Goal: Transaction & Acquisition: Purchase product/service

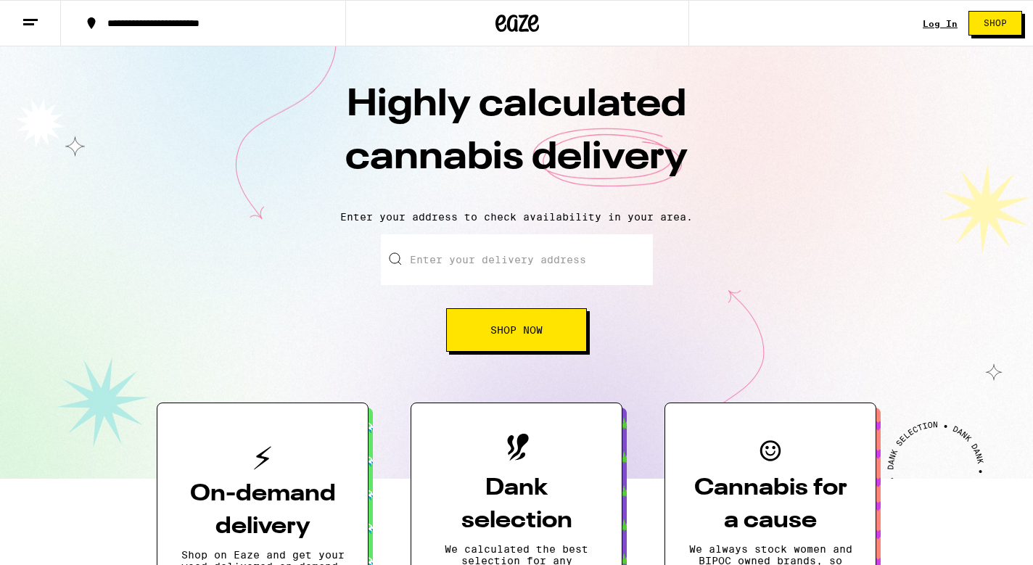
click at [934, 20] on link "Log In" at bounding box center [940, 23] width 35 height 9
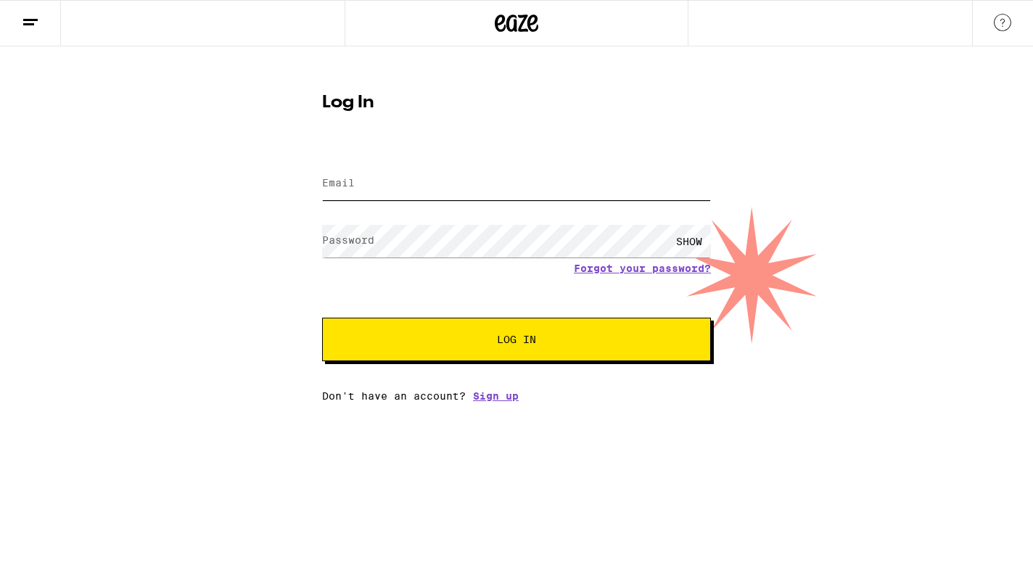
type input "[EMAIL_ADDRESS][DOMAIN_NAME]"
click at [458, 339] on span "Log In" at bounding box center [516, 340] width 271 height 10
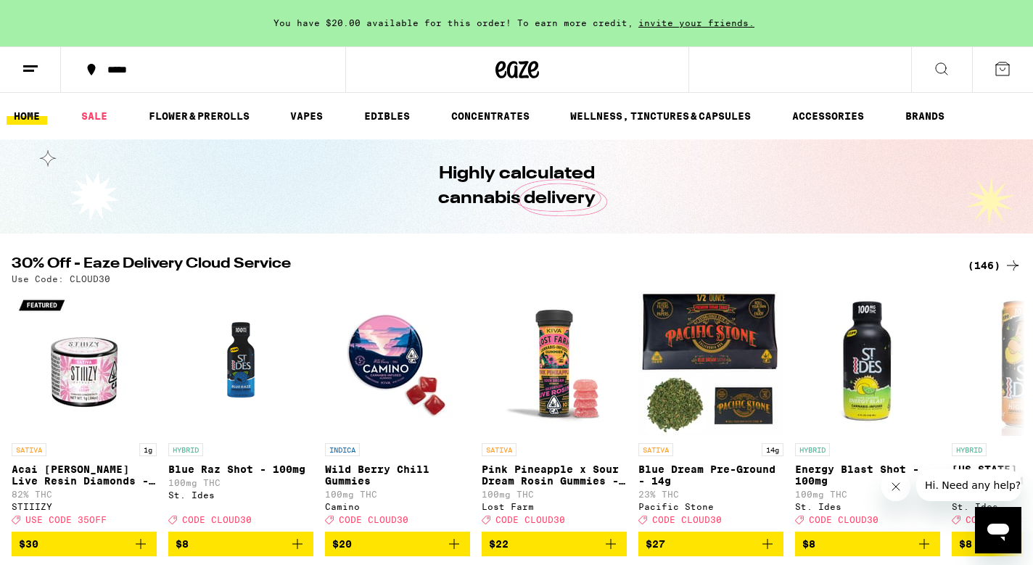
click at [991, 263] on div "(146)" at bounding box center [995, 265] width 54 height 17
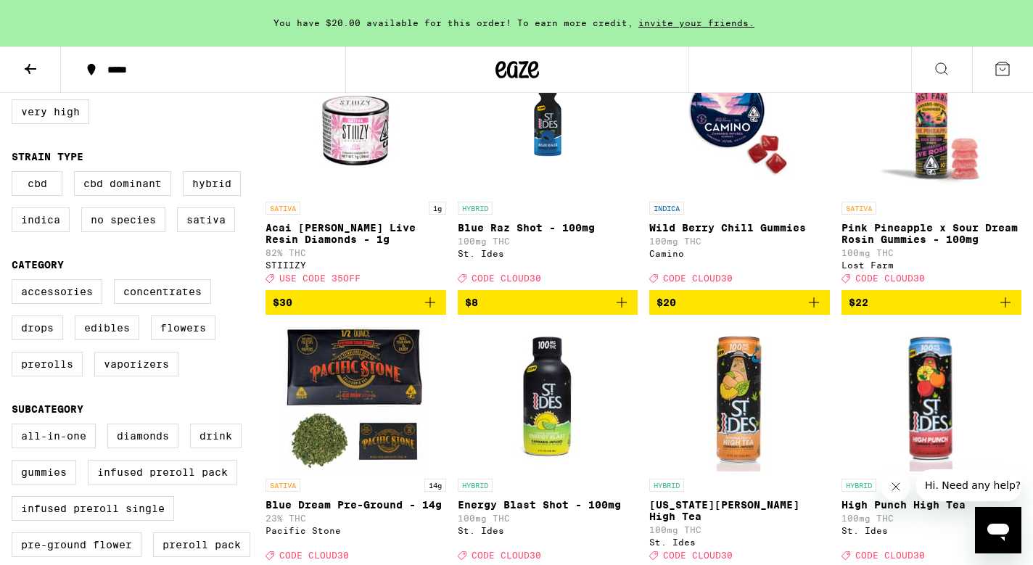
scroll to position [213, 0]
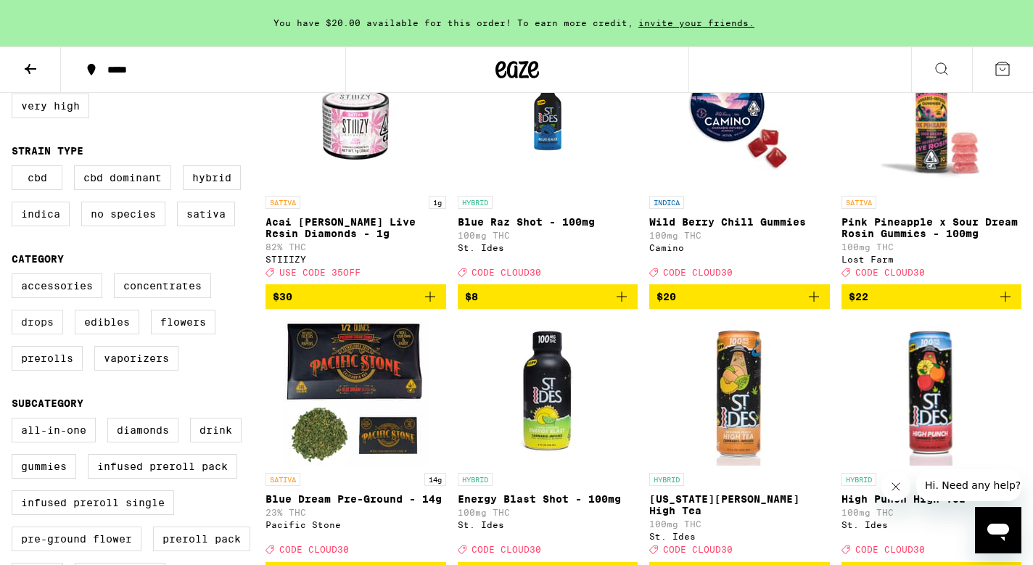
click at [48, 335] on label "Drops" at bounding box center [38, 322] width 52 height 25
click at [15, 277] on input "Drops" at bounding box center [15, 276] width 1 height 1
checkbox input "true"
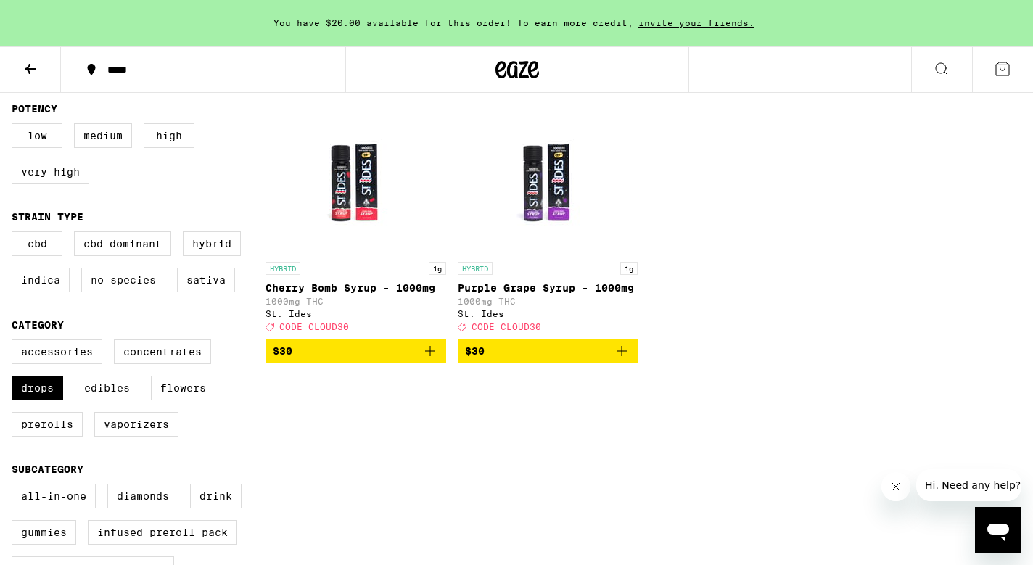
scroll to position [143, 0]
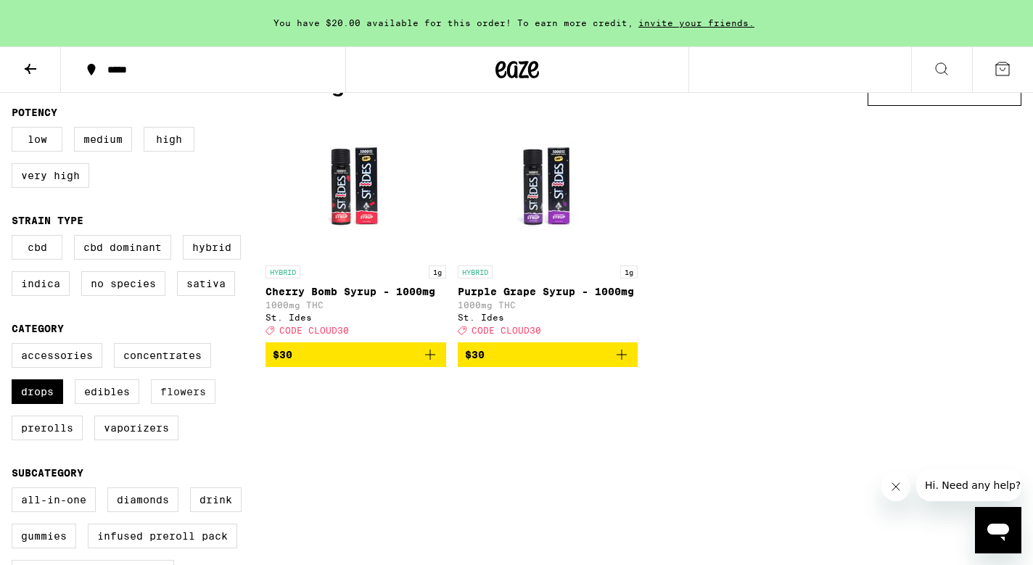
click at [188, 399] on label "Flowers" at bounding box center [183, 392] width 65 height 25
click at [15, 346] on input "Flowers" at bounding box center [15, 345] width 1 height 1
checkbox input "true"
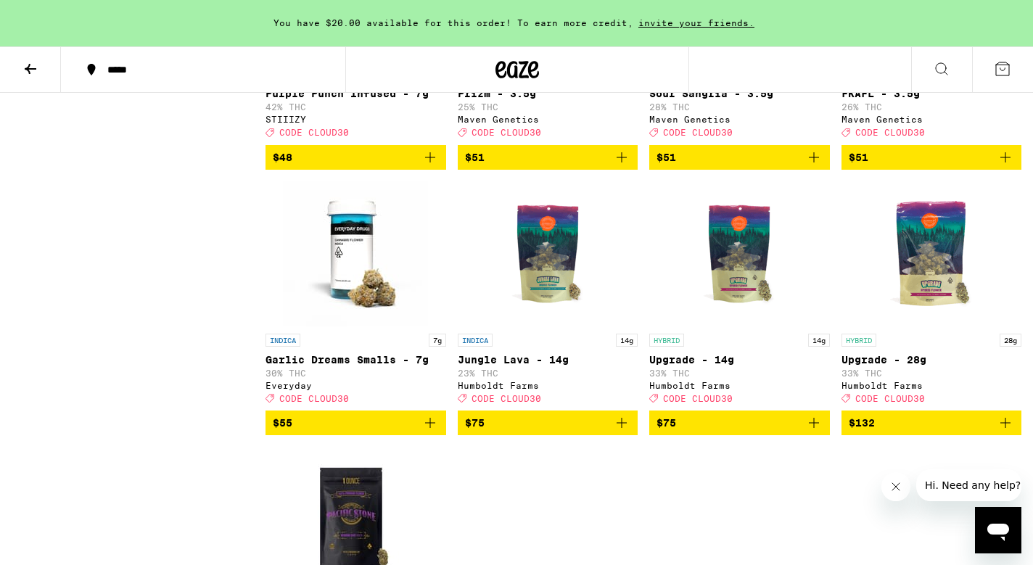
scroll to position [1688, 0]
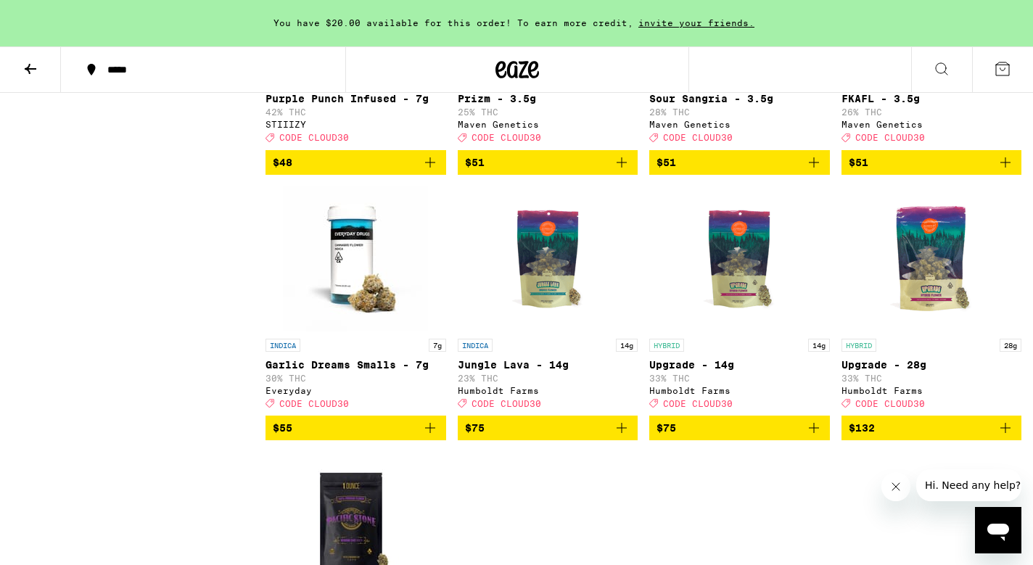
click at [525, 300] on img "Open page for Jungle Lava - 14g from Humboldt Farms" at bounding box center [547, 259] width 145 height 145
click at [767, 332] on img "Open page for Upgrade - 14g from Humboldt Farms" at bounding box center [739, 259] width 145 height 145
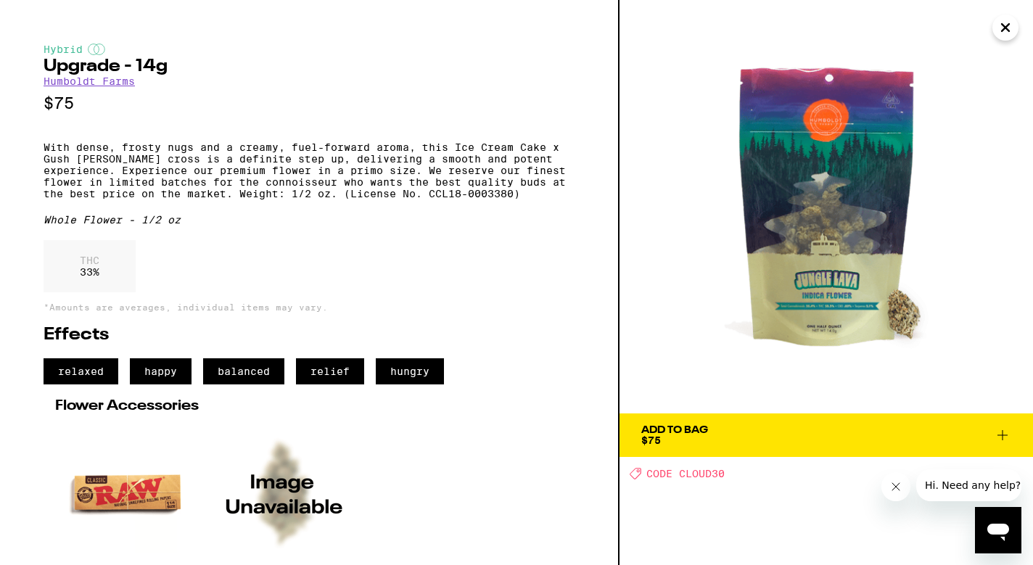
click at [1006, 33] on icon "Close" at bounding box center [1005, 28] width 17 height 22
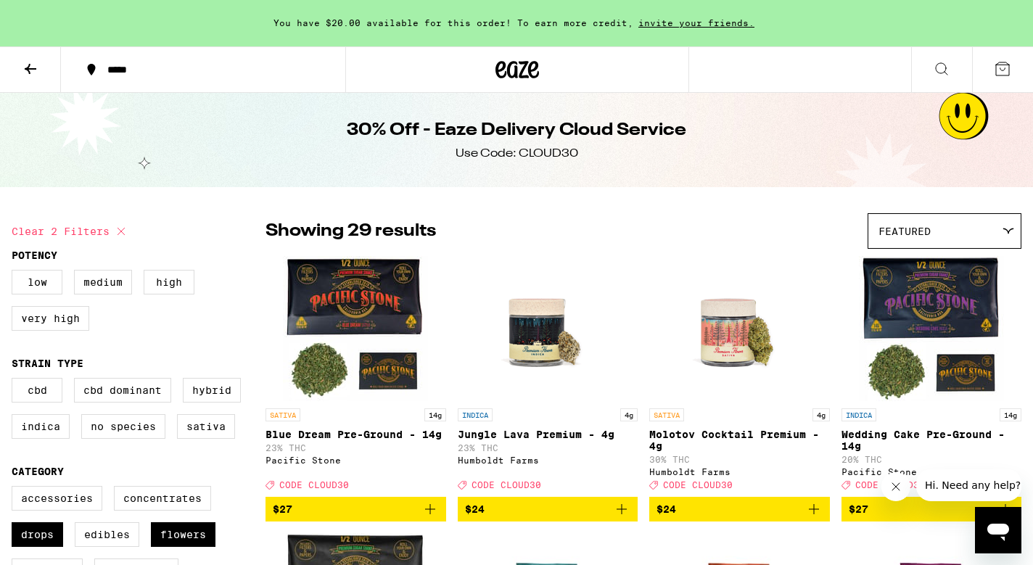
click at [760, 334] on img "Open page for Molotov Cocktail Premium - 4g from Humboldt Farms" at bounding box center [739, 328] width 145 height 145
